Goal: Information Seeking & Learning: Learn about a topic

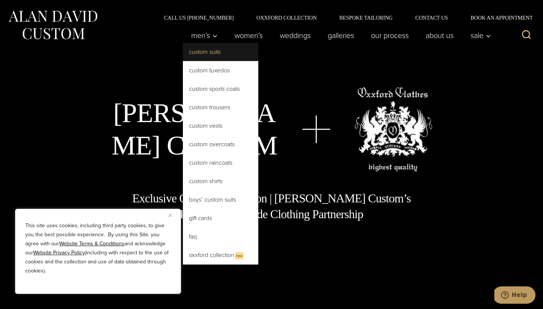
click at [216, 55] on link "Custom Suits" at bounding box center [220, 52] width 75 height 18
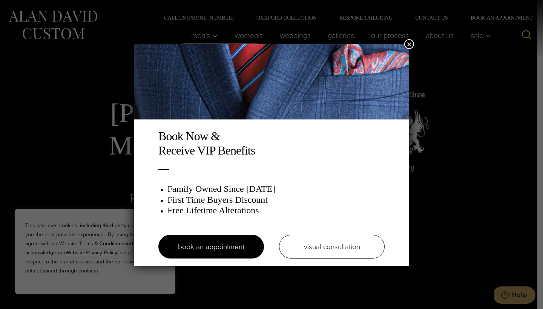
click at [411, 44] on button "×" at bounding box center [409, 44] width 10 height 10
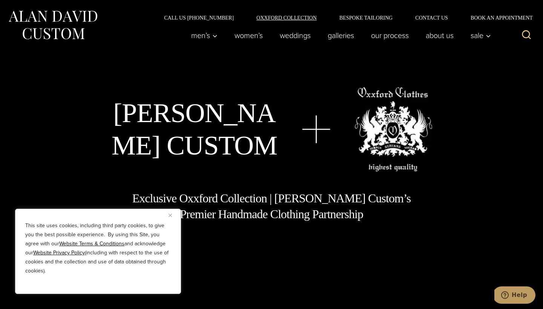
click at [287, 17] on link "Oxxford Collection" at bounding box center [286, 17] width 83 height 5
click at [449, 39] on link "About Us" at bounding box center [439, 35] width 45 height 15
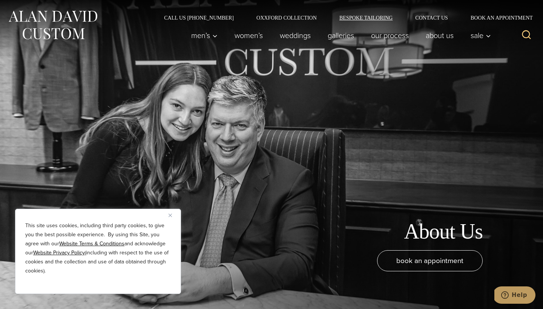
click at [366, 16] on link "Bespoke Tailoring" at bounding box center [366, 17] width 76 height 5
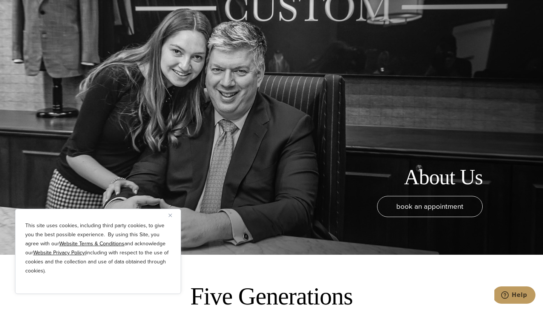
scroll to position [10, 0]
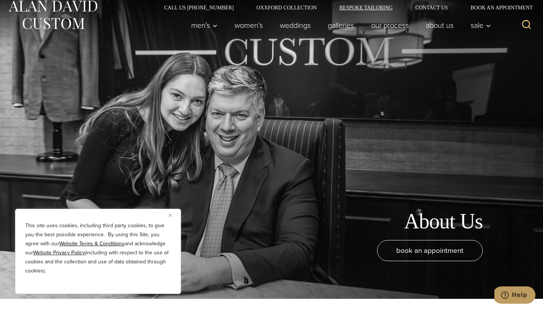
click at [357, 6] on link "Bespoke Tailoring" at bounding box center [366, 7] width 76 height 5
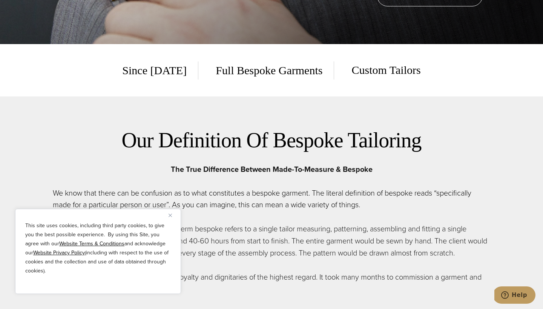
scroll to position [323, 0]
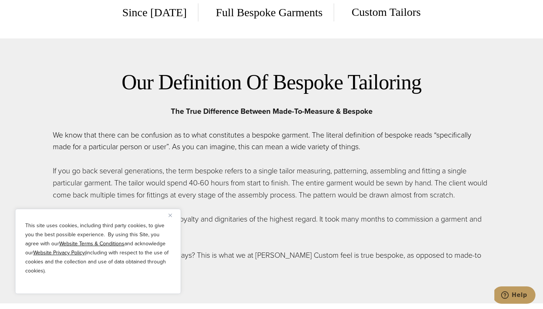
click at [249, 11] on span "Full Bespoke Garments" at bounding box center [269, 12] width 130 height 18
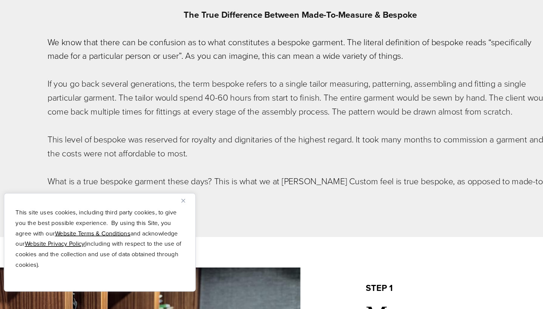
scroll to position [405, 0]
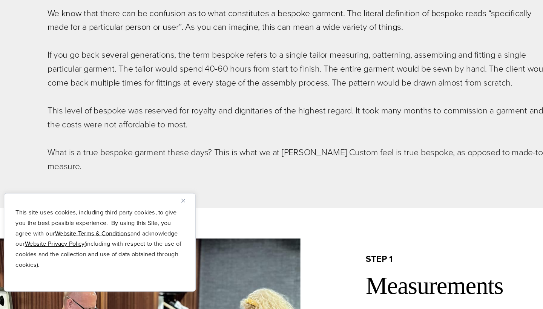
click at [155, 209] on div "This site uses cookies, including third party cookies, to give you the best pos…" at bounding box center [98, 251] width 166 height 85
click at [169, 211] on button "Close" at bounding box center [173, 215] width 9 height 9
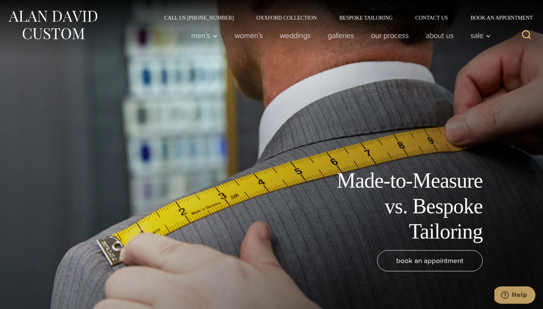
scroll to position [0, 0]
click at [388, 35] on link "Our Process" at bounding box center [390, 35] width 55 height 15
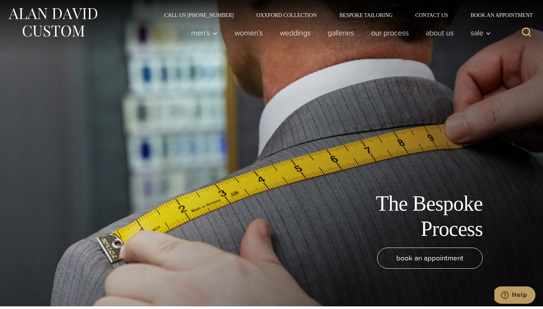
scroll to position [282, 0]
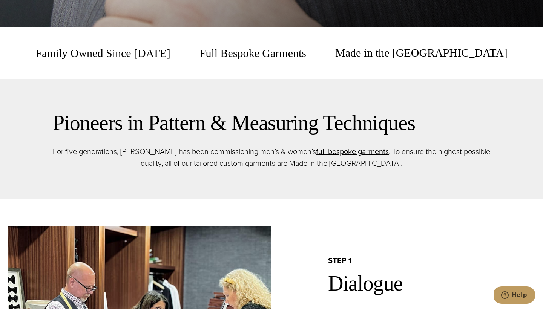
click at [273, 45] on span "Full Bespoke Garments" at bounding box center [253, 53] width 130 height 18
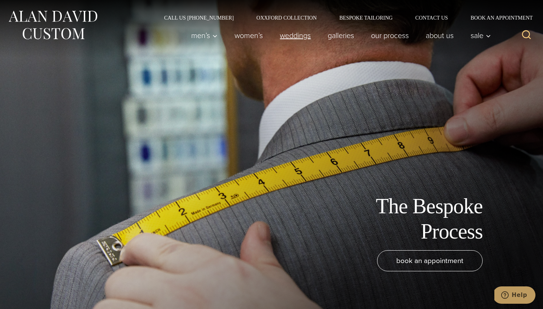
scroll to position [0, 0]
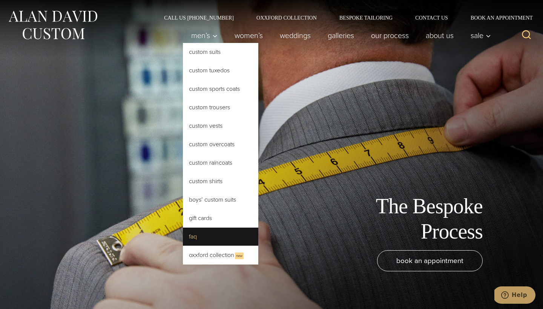
click at [210, 236] on link "FAQ" at bounding box center [220, 237] width 75 height 18
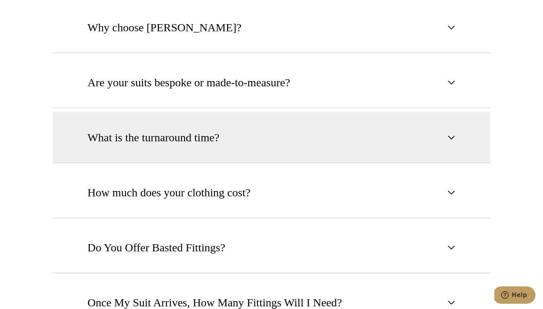
scroll to position [483, 0]
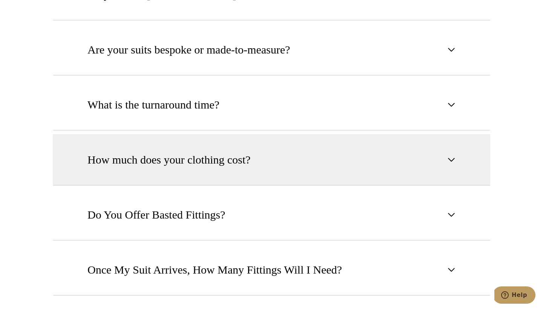
click at [230, 148] on button "How much does your clothing cost?" at bounding box center [271, 159] width 437 height 51
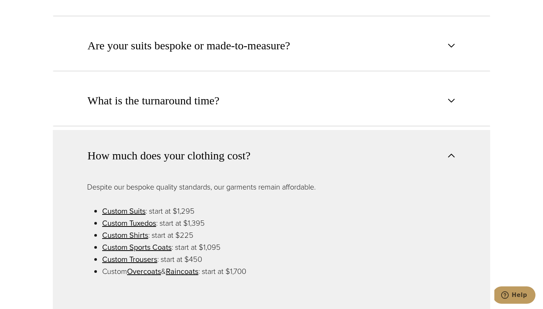
scroll to position [461, 0]
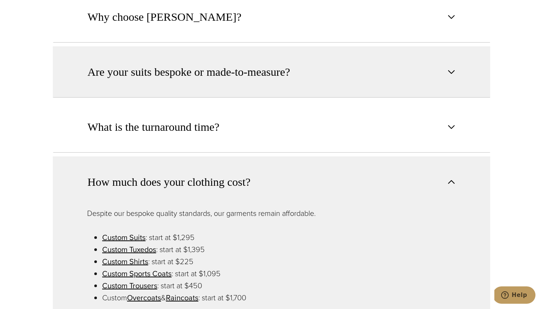
click at [192, 90] on button "Are your suits bespoke or made-to-measure?" at bounding box center [271, 71] width 437 height 51
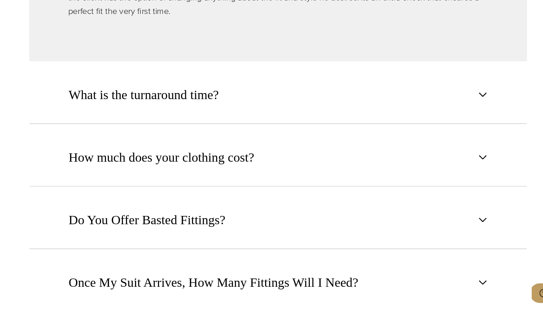
scroll to position [702, 0]
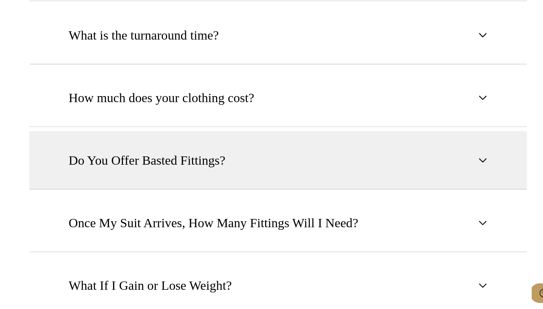
click at [191, 153] on button "Do You Offer Basted Fittings?" at bounding box center [271, 178] width 437 height 51
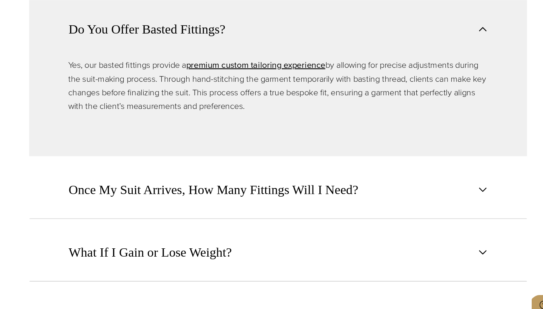
scroll to position [712, 0]
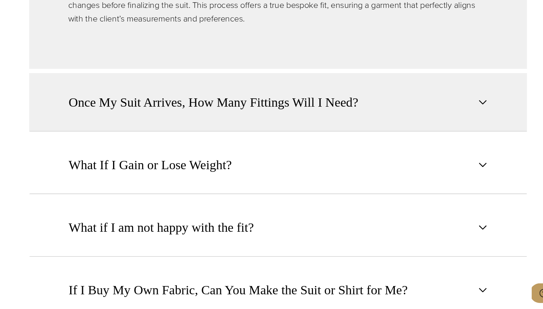
click at [203, 102] on button "Once My Suit Arrives, How Many Fittings Will I Need?" at bounding box center [271, 127] width 437 height 51
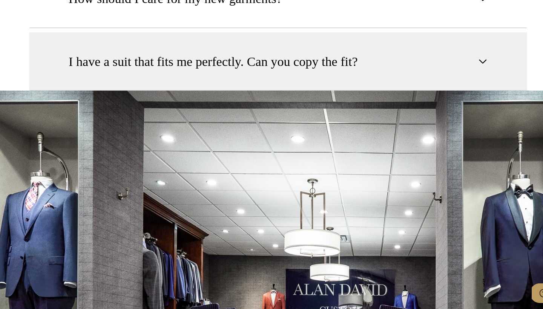
scroll to position [1160, 0]
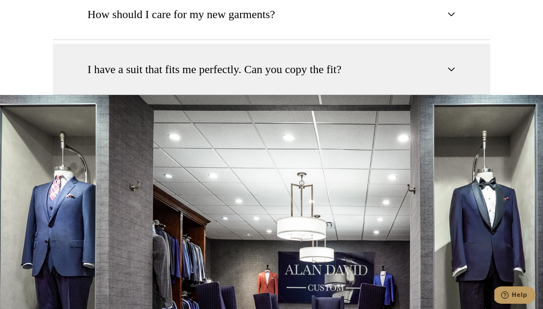
click at [270, 79] on button "I have a suit that fits me perfectly. Can you copy the fit?" at bounding box center [271, 69] width 437 height 51
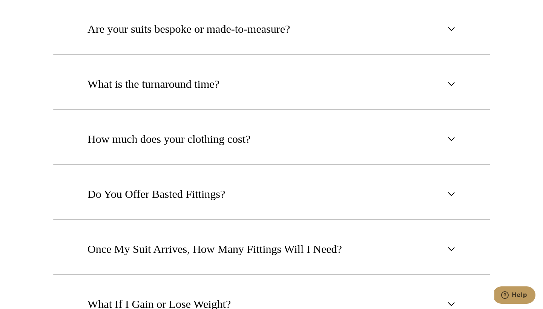
scroll to position [496, 0]
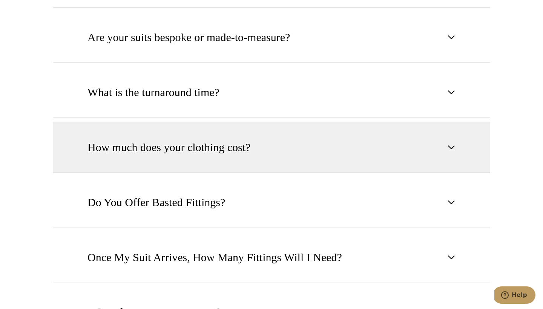
click at [250, 146] on span "How much does your clothing cost?" at bounding box center [168, 147] width 163 height 17
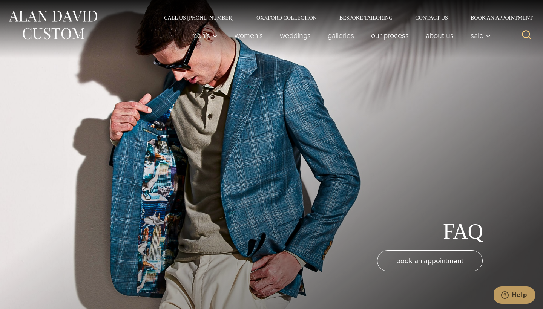
scroll to position [0, 0]
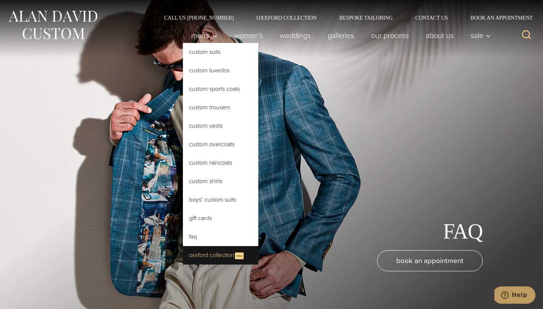
click at [218, 253] on link "Oxxford Collection New" at bounding box center [220, 255] width 75 height 18
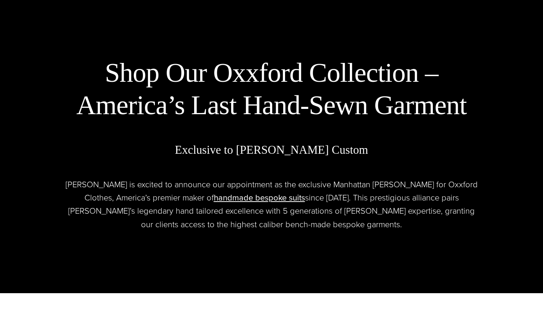
scroll to position [427, 0]
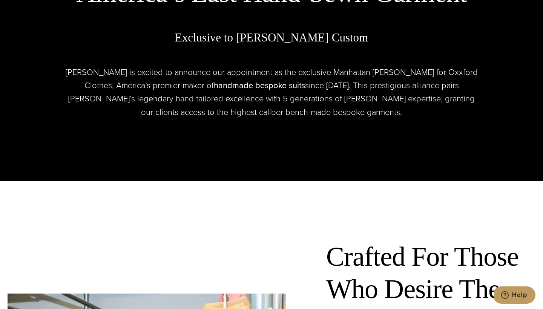
click at [223, 86] on link "handmade bespoke suits opens in a new tab" at bounding box center [259, 85] width 91 height 12
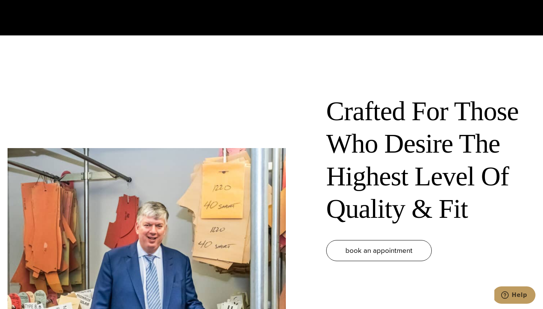
scroll to position [605, 0]
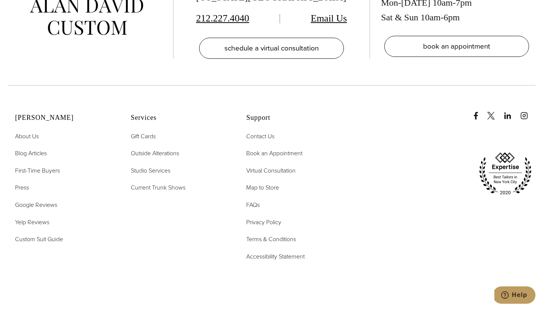
scroll to position [4515, 0]
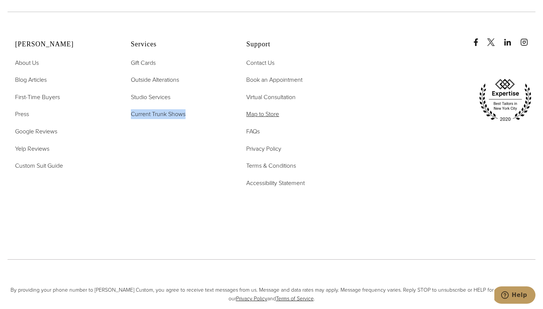
click at [261, 118] on span "Map to Store" at bounding box center [262, 114] width 33 height 9
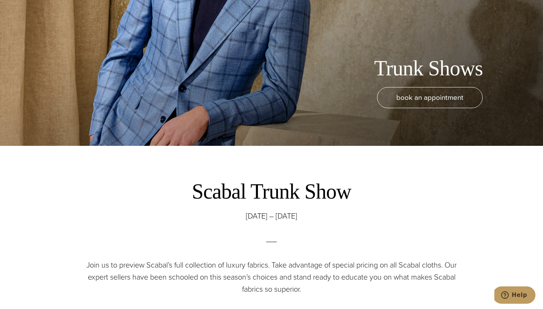
scroll to position [256, 0]
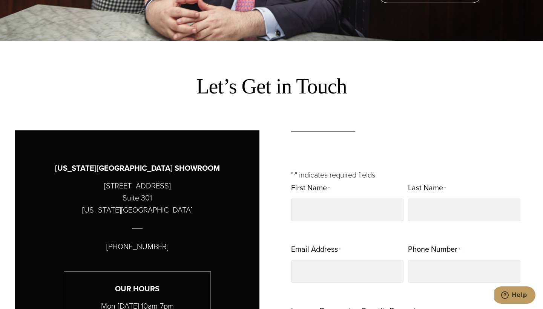
scroll to position [493, 0]
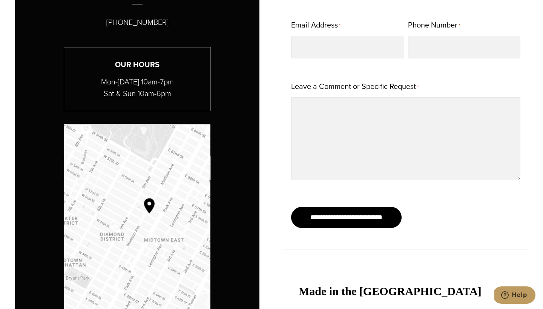
click at [181, 159] on img "Map to Alan David Custom" at bounding box center [137, 221] width 146 height 195
